Goal: Find specific page/section: Find specific page/section

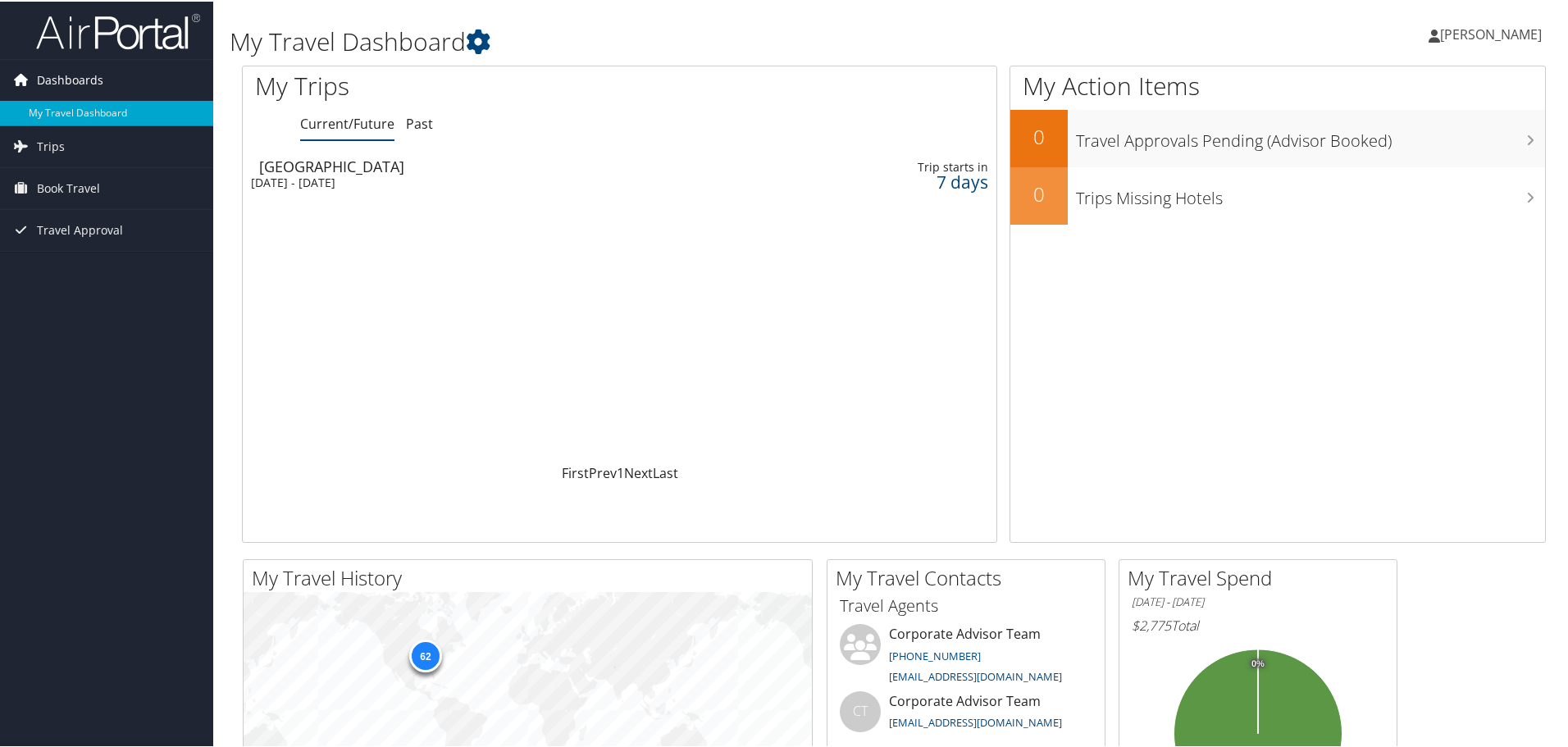
click at [119, 73] on link "Dashboards" at bounding box center [106, 78] width 213 height 41
click at [1508, 36] on span "[PERSON_NAME]" at bounding box center [1490, 32] width 102 height 18
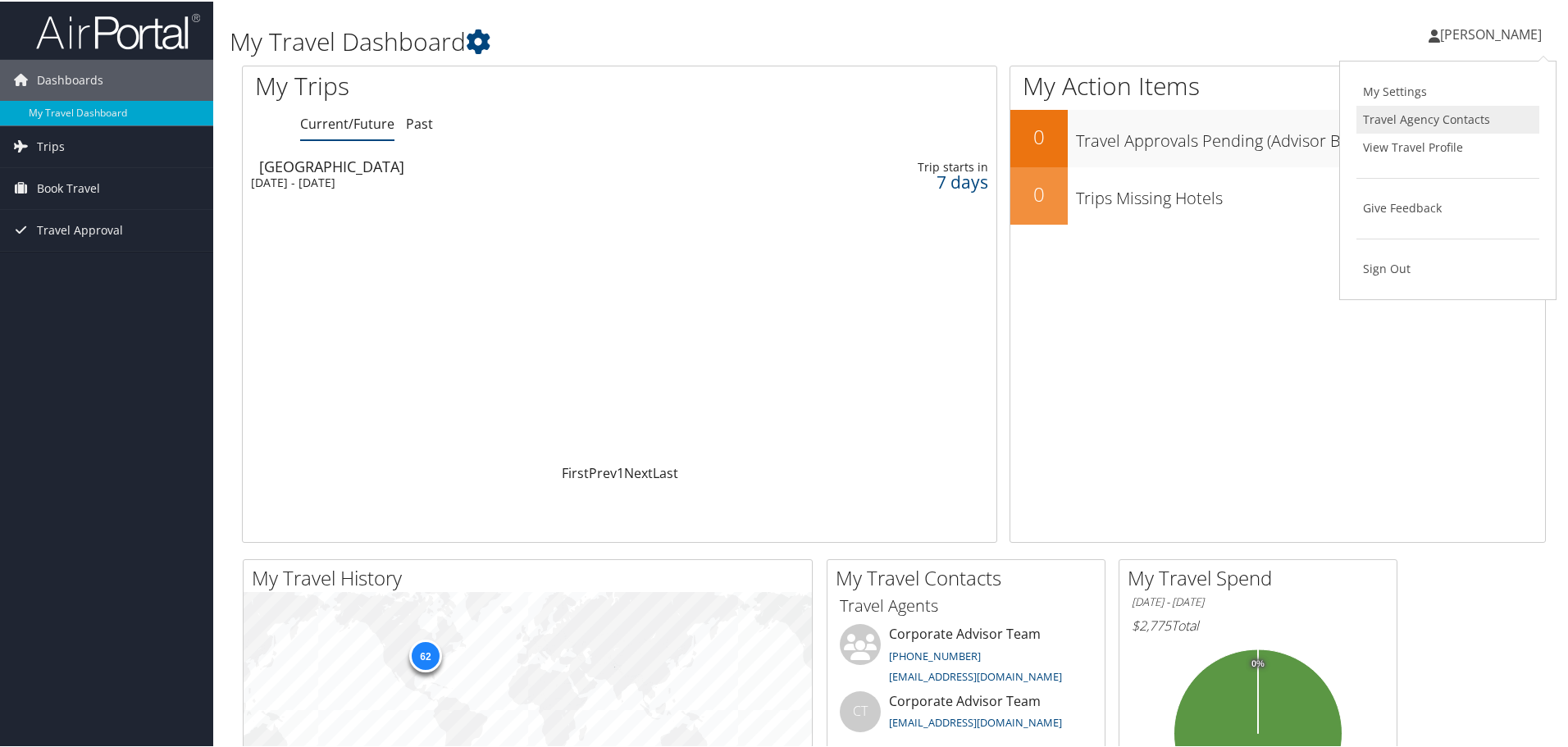
click at [1404, 121] on link "Travel Agency Contacts" at bounding box center [1447, 118] width 183 height 28
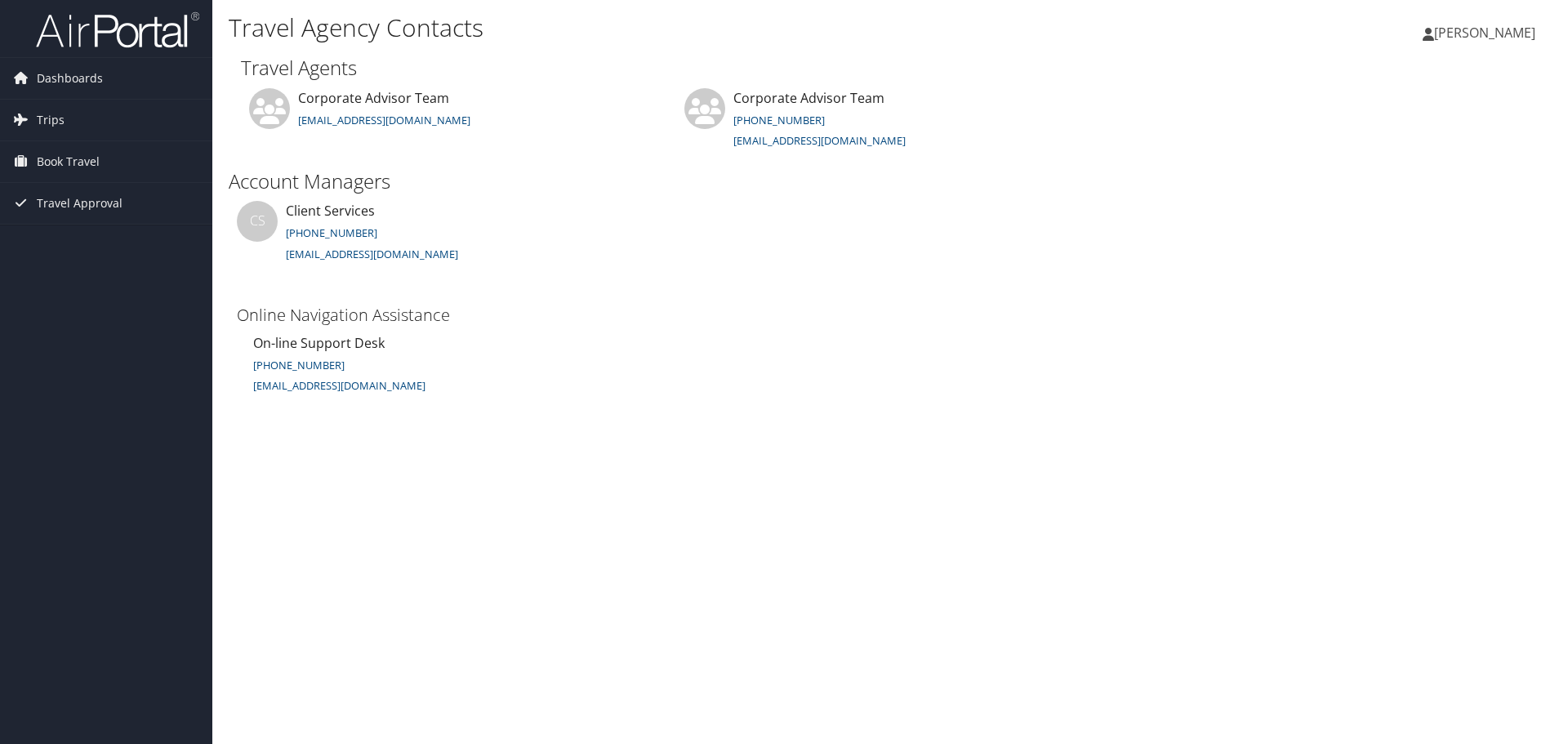
drag, startPoint x: 1462, startPoint y: 0, endPoint x: 1489, endPoint y: 34, distance: 43.4
click at [1468, 9] on div "Travel Agency Contacts [PERSON_NAME] [PERSON_NAME] My Settings Travel Agency Co…" at bounding box center [890, 25] width 1356 height 51
click at [1492, 38] on span "[PERSON_NAME]" at bounding box center [1485, 32] width 102 height 18
click at [1396, 139] on link "View Travel Profile" at bounding box center [1444, 145] width 182 height 28
